Goal: Task Accomplishment & Management: Manage account settings

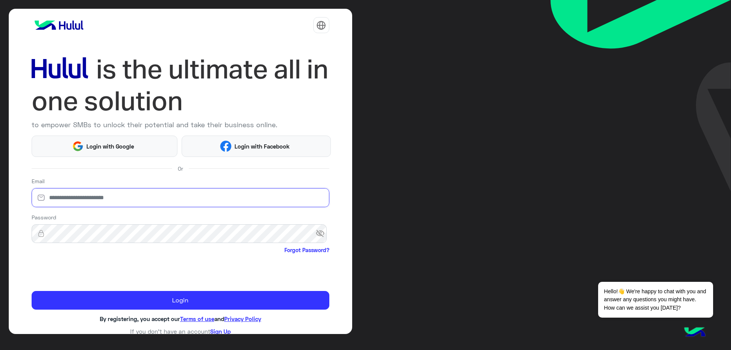
click at [121, 190] on input "email" at bounding box center [181, 197] width 298 height 19
type input "**********"
click at [320, 233] on span "visibility_off" at bounding box center [323, 234] width 14 height 14
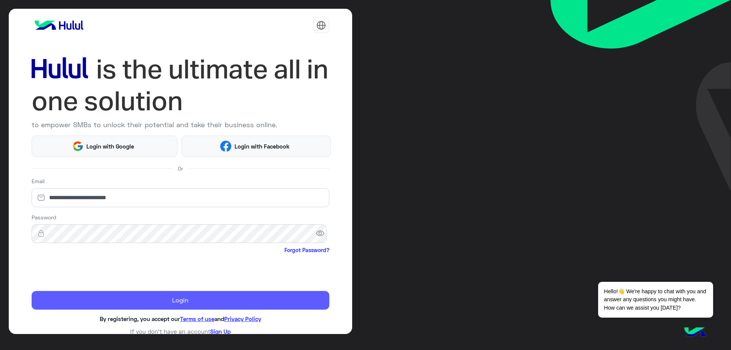
click at [128, 304] on button "Login" at bounding box center [181, 300] width 298 height 19
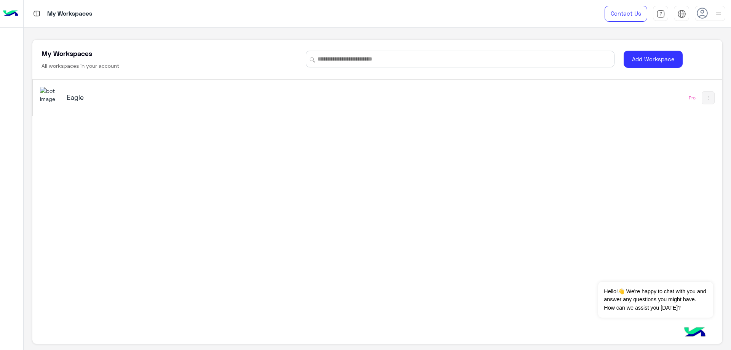
click at [93, 97] on h5 "Eagle" at bounding box center [188, 97] width 243 height 9
click at [93, 97] on div "My Workspaces Contact Us Help Center عربي English My Workspaces All workspaces …" at bounding box center [378, 175] width 708 height 350
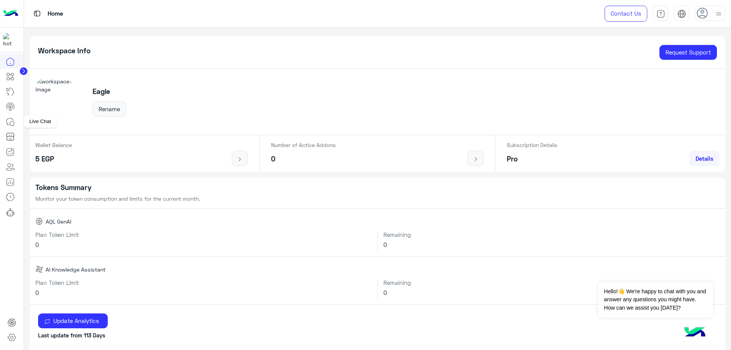
click at [13, 122] on icon at bounding box center [10, 121] width 9 height 9
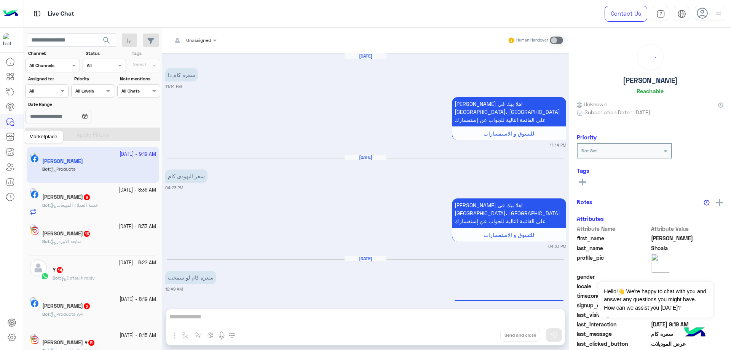
scroll to position [999, 0]
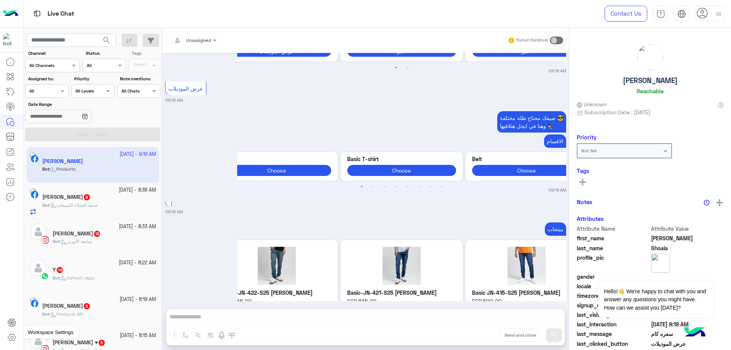
click at [11, 336] on icon at bounding box center [11, 337] width 9 height 9
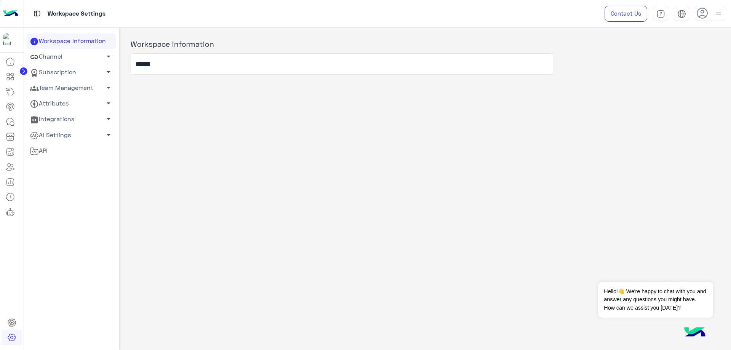
click at [61, 89] on link "Team Management arrow_drop_down" at bounding box center [71, 88] width 89 height 16
click at [67, 104] on link "Team Members" at bounding box center [71, 102] width 89 height 13
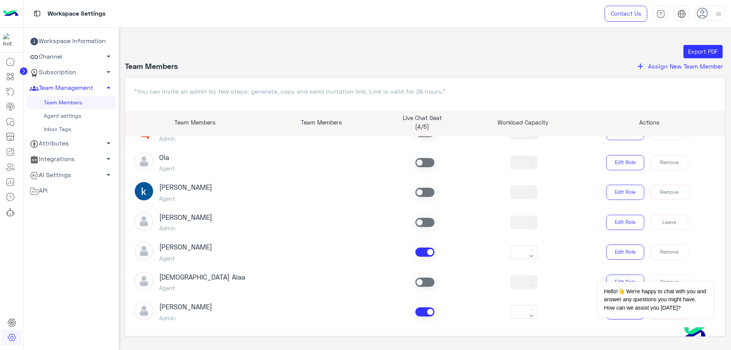
scroll to position [152, 0]
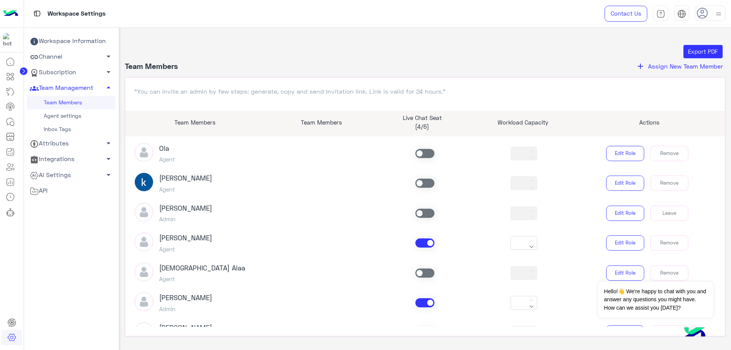
click at [427, 244] on span at bounding box center [425, 242] width 19 height 9
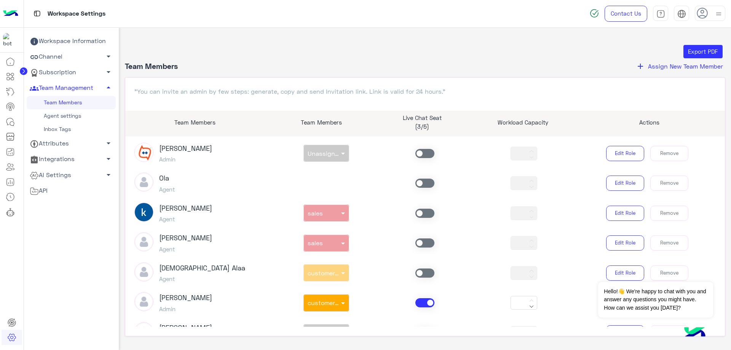
click at [427, 301] on span at bounding box center [425, 302] width 19 height 9
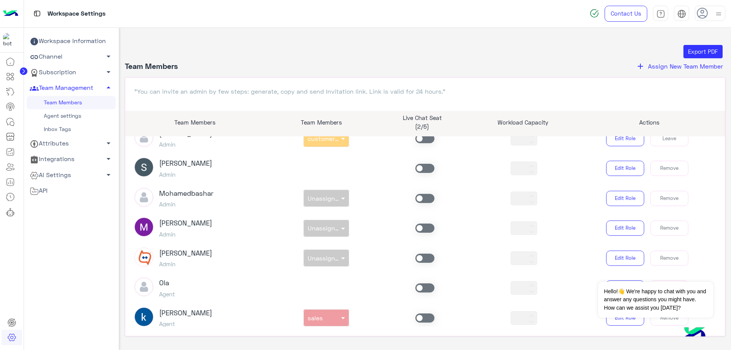
scroll to position [0, 0]
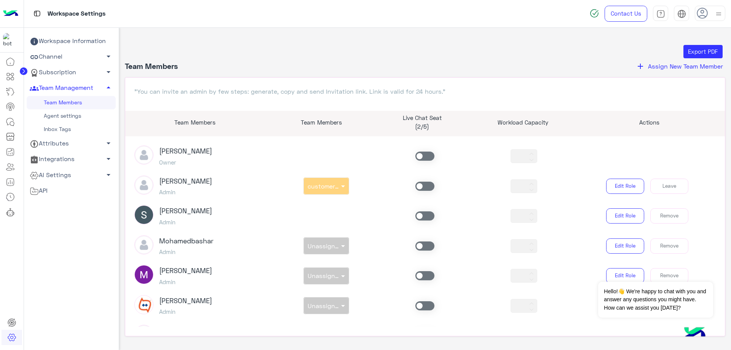
click at [425, 185] on span at bounding box center [425, 186] width 19 height 9
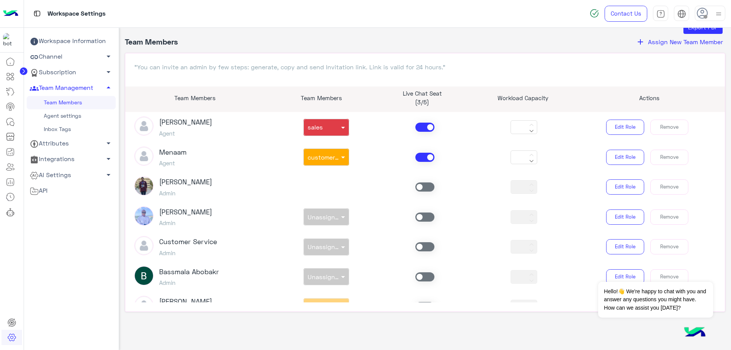
scroll to position [431, 0]
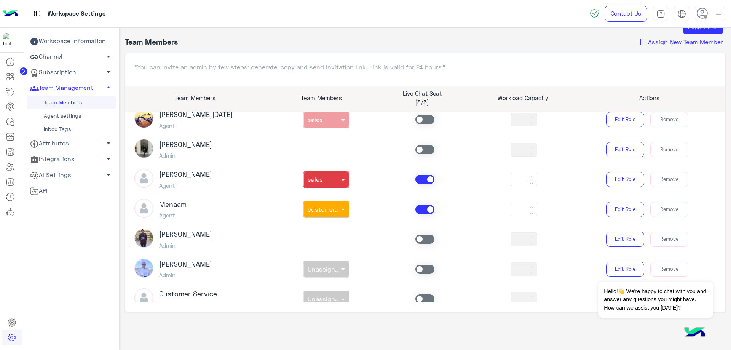
click at [425, 211] on span at bounding box center [425, 209] width 19 height 9
click at [428, 176] on span at bounding box center [425, 179] width 19 height 9
click at [425, 178] on span at bounding box center [425, 179] width 19 height 9
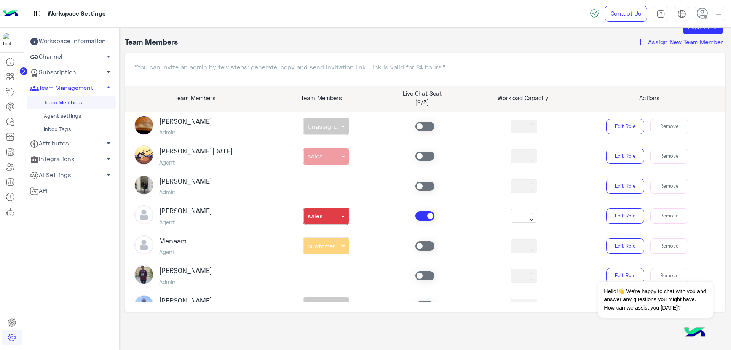
scroll to position [393, 0]
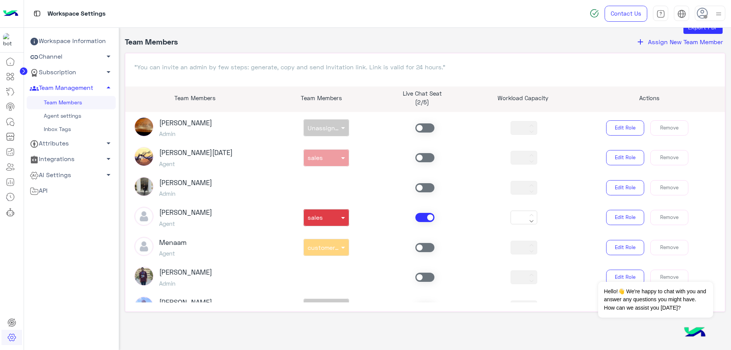
click at [421, 157] on span at bounding box center [425, 157] width 19 height 9
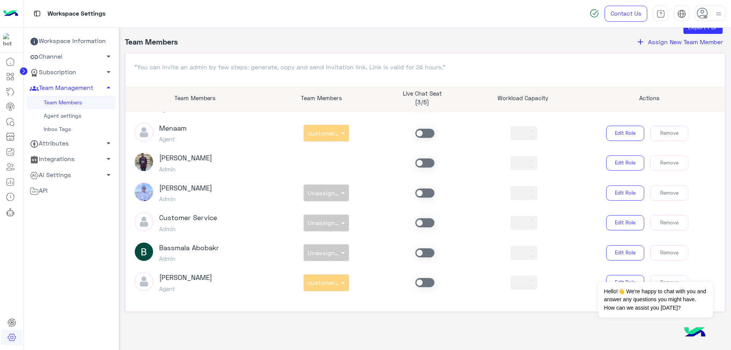
click at [417, 285] on span at bounding box center [425, 282] width 19 height 9
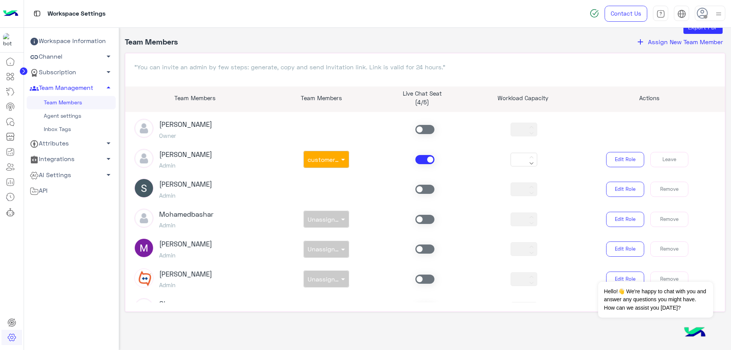
scroll to position [0, 0]
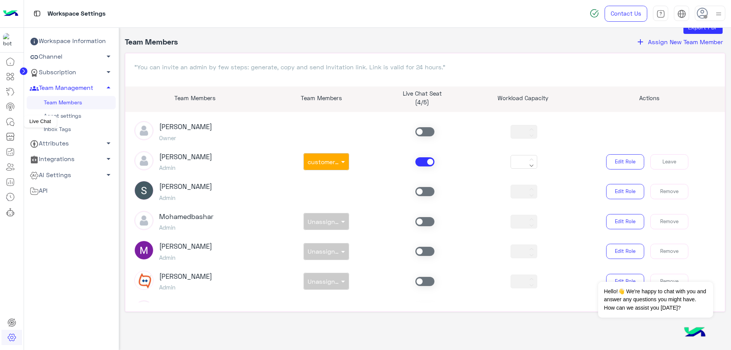
click at [6, 120] on icon at bounding box center [10, 121] width 9 height 9
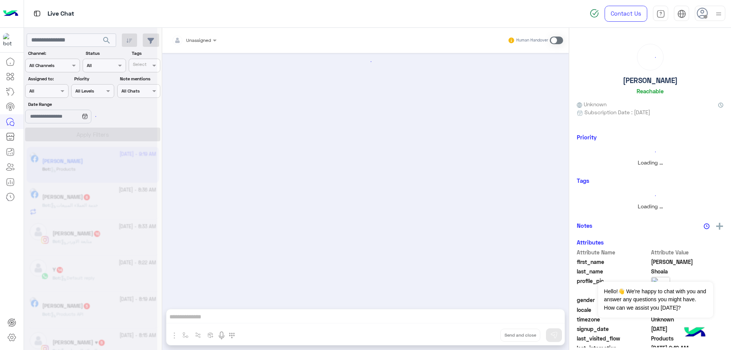
click at [709, 15] on div at bounding box center [710, 13] width 30 height 15
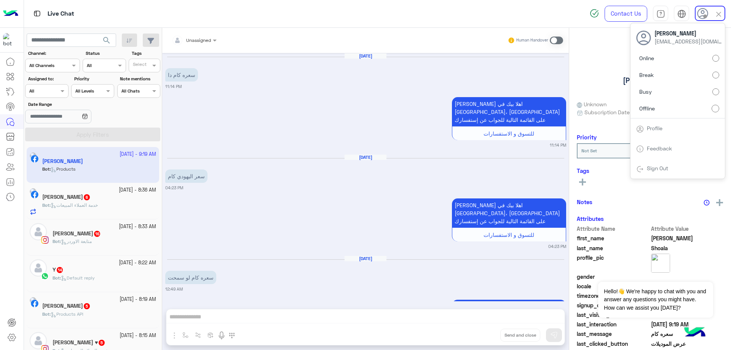
scroll to position [999, 0]
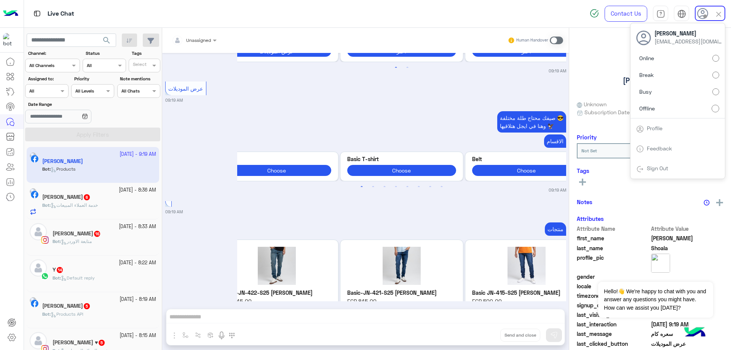
click at [703, 59] on label "Online" at bounding box center [677, 58] width 83 height 14
click at [49, 94] on div "Assigned on All" at bounding box center [46, 91] width 43 height 14
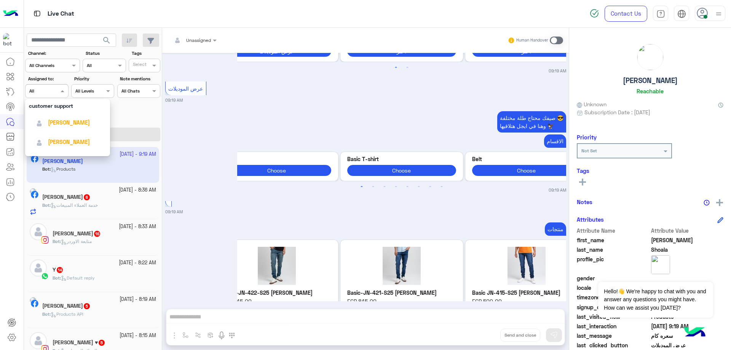
scroll to position [76, 0]
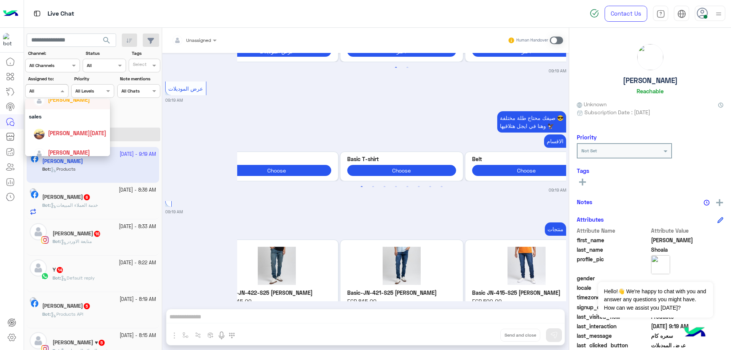
click at [70, 102] on span "[PERSON_NAME]" at bounding box center [69, 99] width 42 height 6
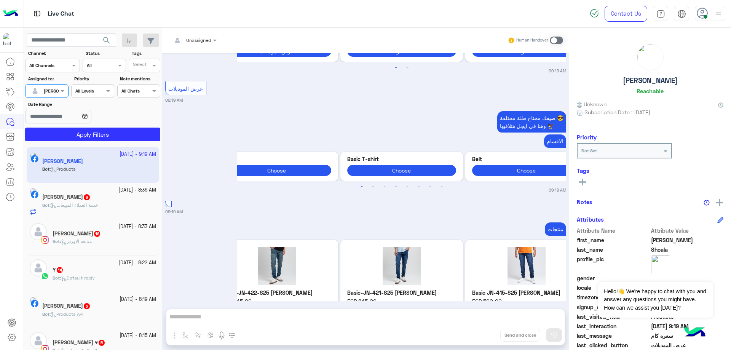
click at [48, 91] on div at bounding box center [47, 89] width 42 height 7
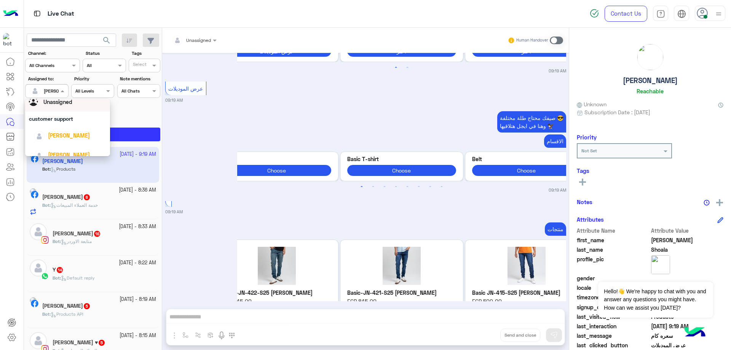
scroll to position [38, 0]
click at [63, 120] on span "[PERSON_NAME]" at bounding box center [69, 118] width 42 height 6
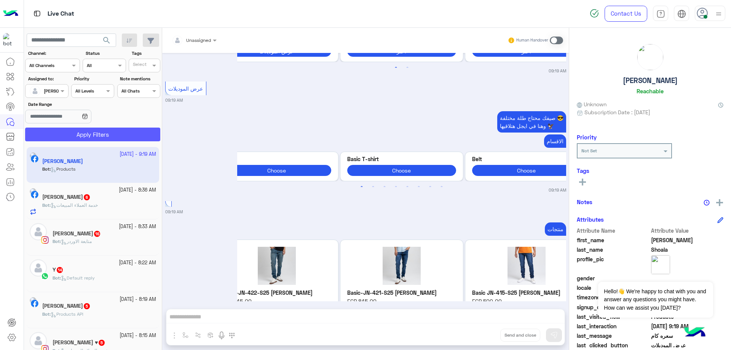
click at [90, 135] on button "Apply Filters" at bounding box center [92, 135] width 135 height 14
